Goal: Information Seeking & Learning: Learn about a topic

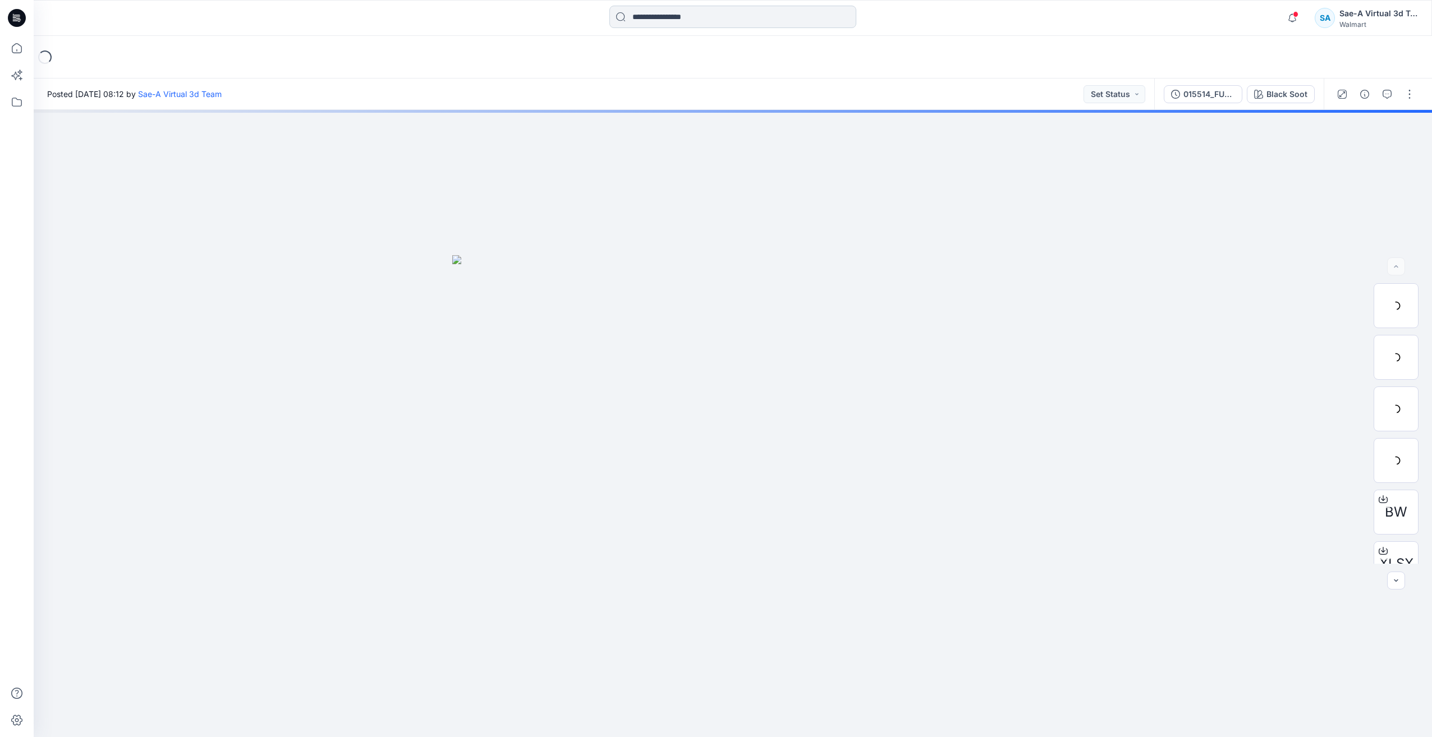
click at [655, 21] on input at bounding box center [732, 17] width 247 height 22
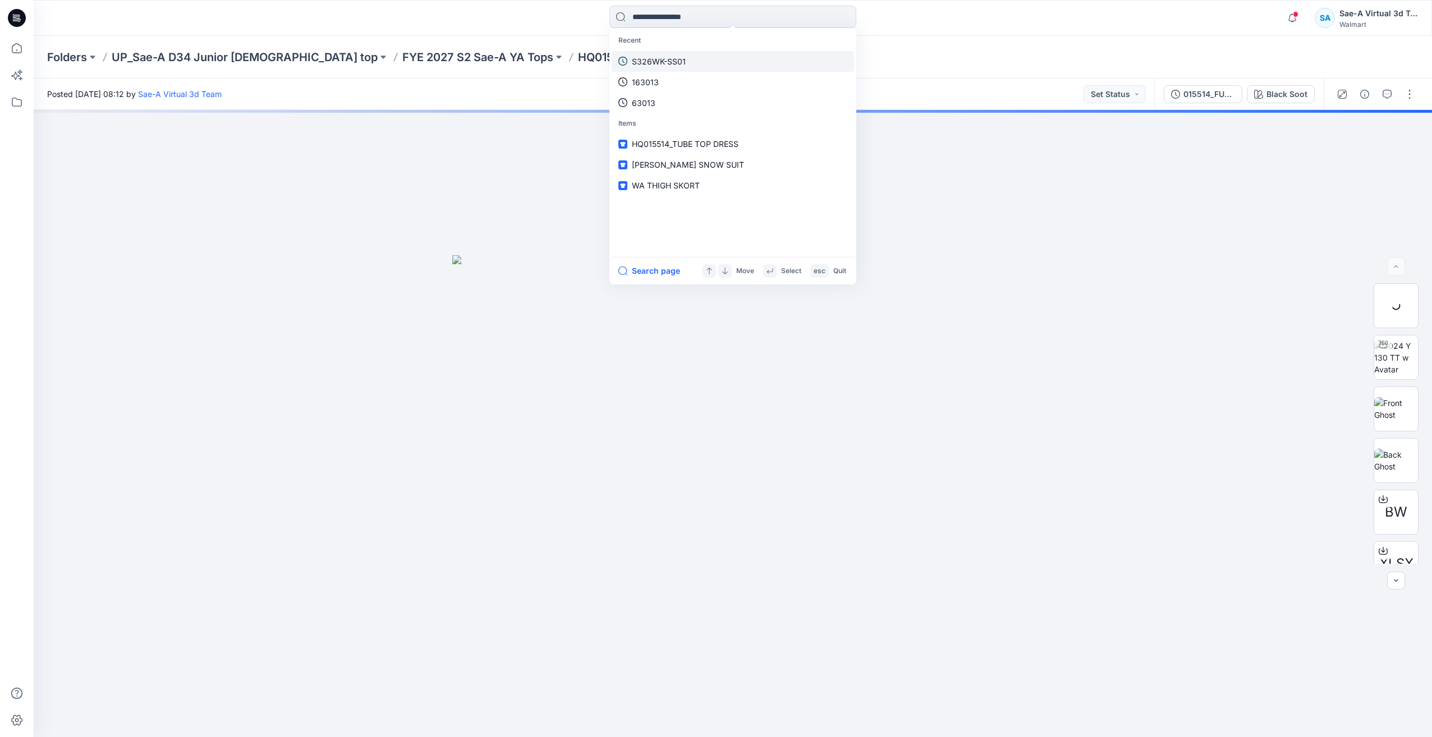
click at [654, 60] on p "S326WK-SS01" at bounding box center [659, 62] width 54 height 12
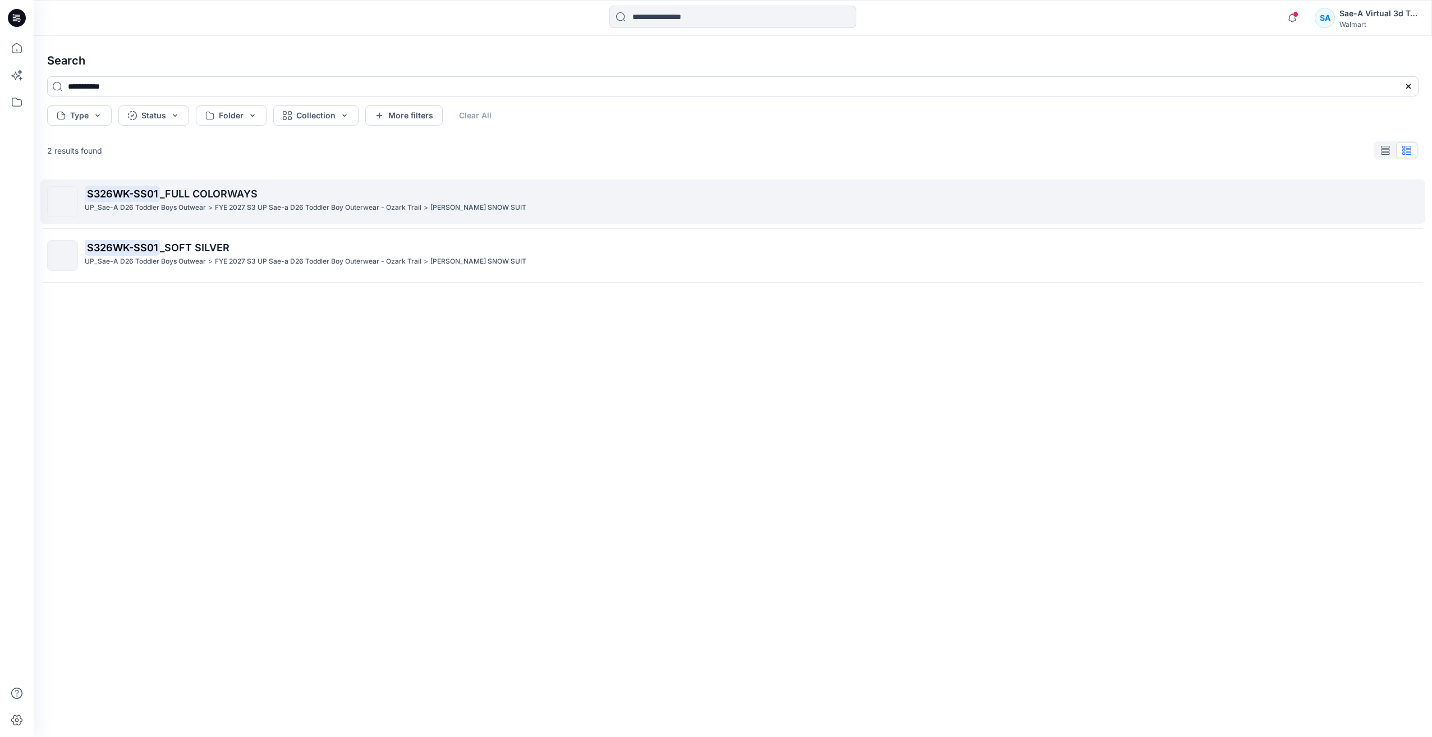
click at [226, 195] on span "_FULL COLORWAYS" at bounding box center [209, 194] width 98 height 12
